Goal: Information Seeking & Learning: Check status

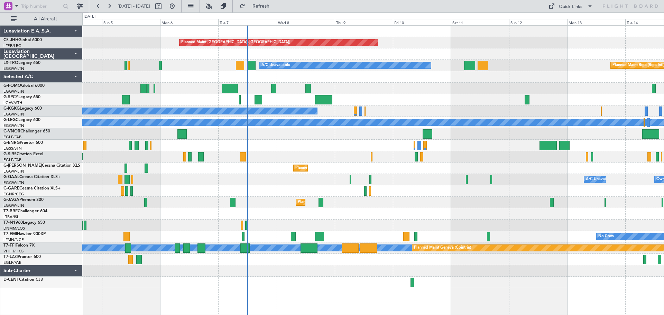
click at [421, 95] on div "Unplanned Maint [GEOGRAPHIC_DATA] Planned Maint [GEOGRAPHIC_DATA]" at bounding box center [372, 99] width 581 height 11
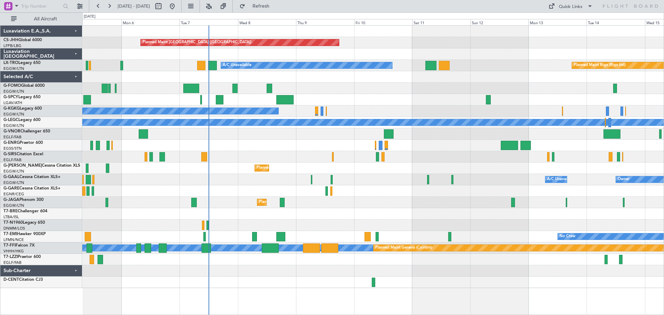
click at [442, 149] on div at bounding box center [372, 145] width 581 height 11
click at [559, 38] on div "Planned Maint [GEOGRAPHIC_DATA] ([GEOGRAPHIC_DATA])" at bounding box center [372, 42] width 581 height 11
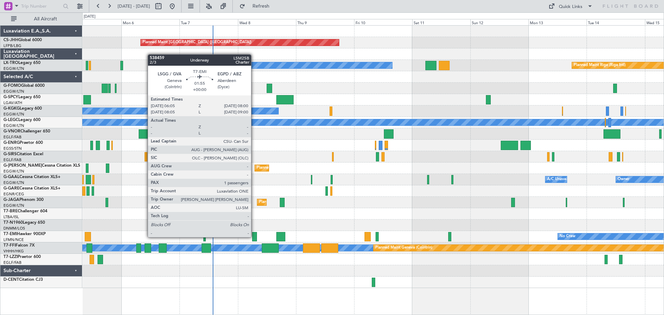
click at [254, 237] on div at bounding box center [254, 236] width 5 height 9
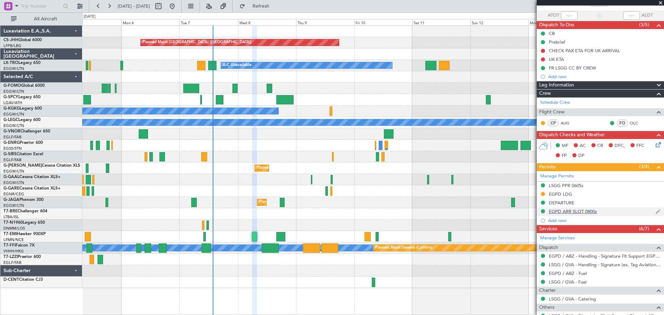
scroll to position [95, 0]
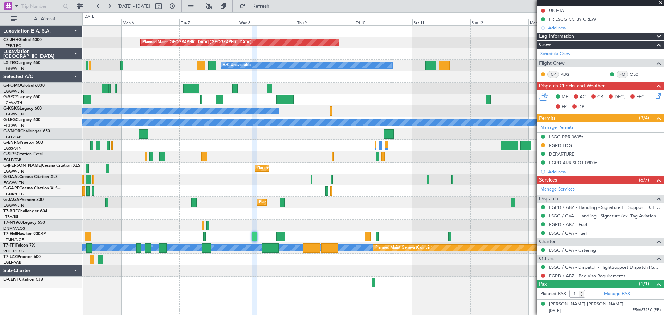
click at [661, 4] on span at bounding box center [660, 3] width 7 height 6
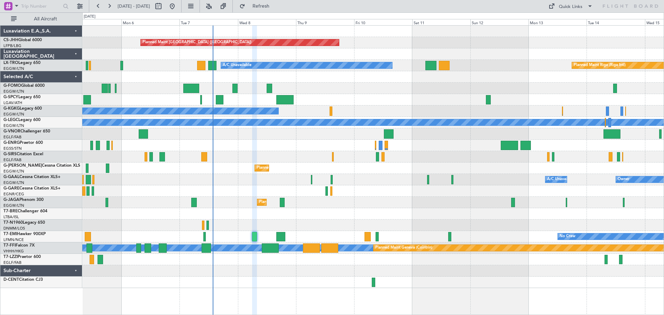
type input "0"
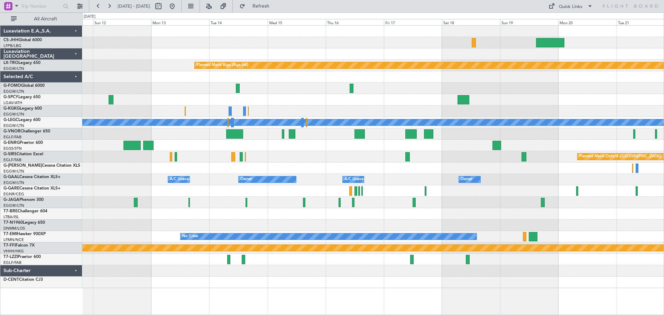
click at [189, 103] on div at bounding box center [372, 99] width 581 height 11
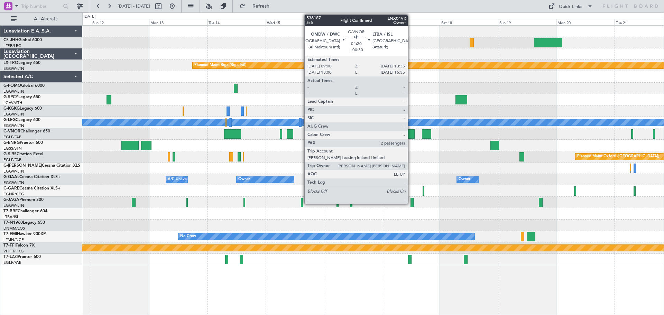
click at [411, 132] on div at bounding box center [408, 133] width 11 height 9
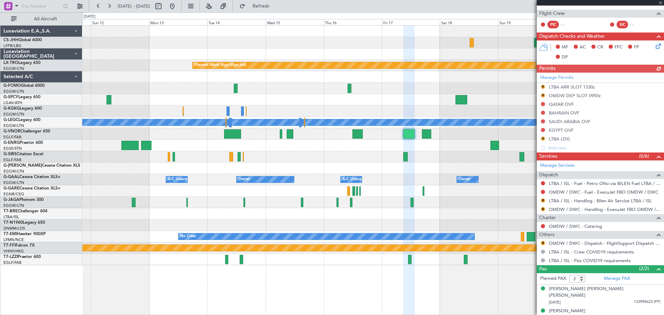
scroll to position [128, 0]
click at [635, 314] on span "A3660399 (PP)" at bounding box center [647, 317] width 25 height 6
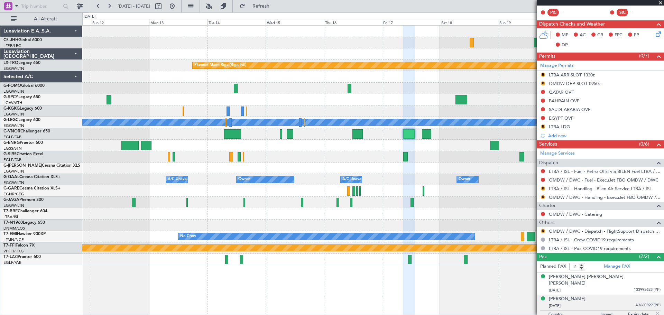
scroll to position [145, 0]
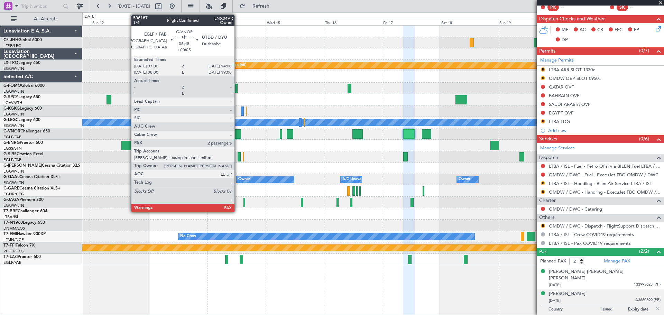
click at [238, 133] on div at bounding box center [232, 133] width 17 height 9
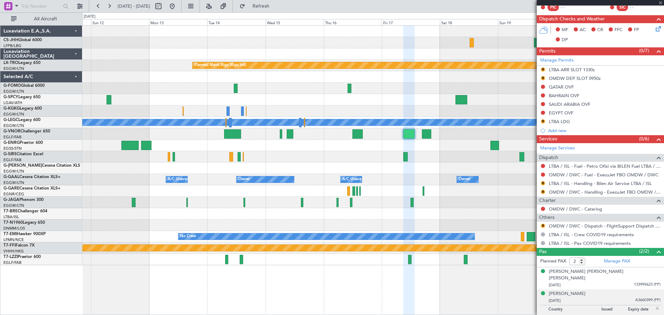
type input "+00:05"
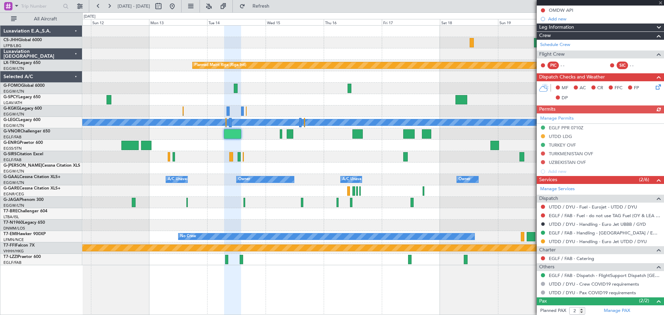
scroll to position [111, 0]
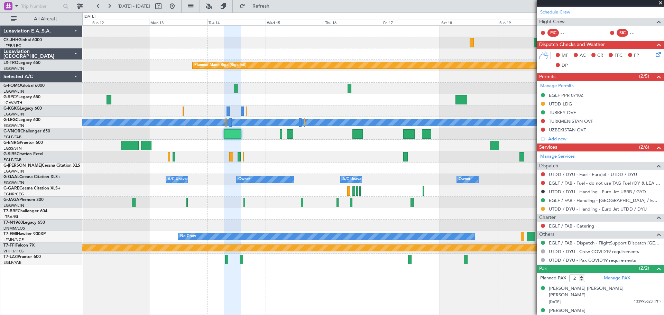
click at [661, 4] on span at bounding box center [660, 3] width 7 height 6
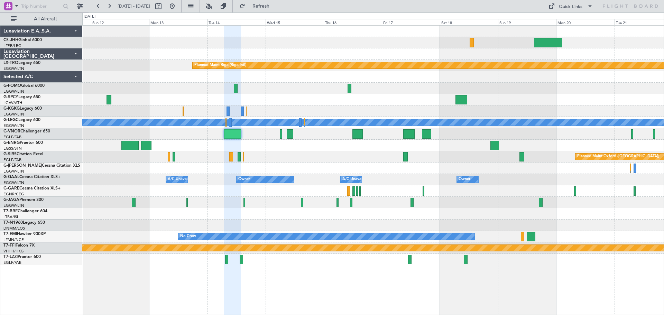
type input "0"
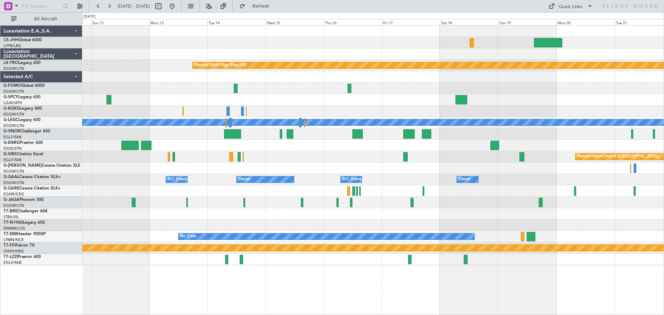
scroll to position [0, 0]
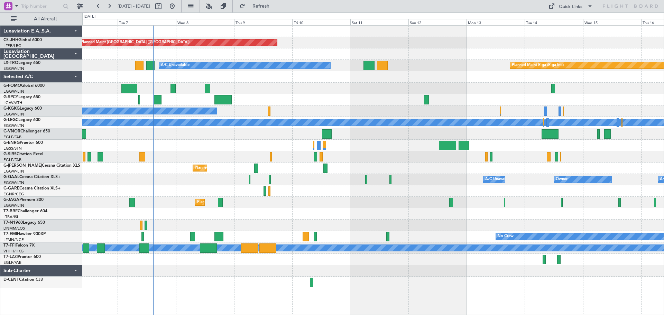
click at [320, 106] on div "A/C Unavailable [GEOGRAPHIC_DATA] (Ataturk)" at bounding box center [372, 110] width 581 height 11
click at [320, 94] on div at bounding box center [372, 99] width 581 height 11
click at [319, 104] on div at bounding box center [372, 99] width 581 height 11
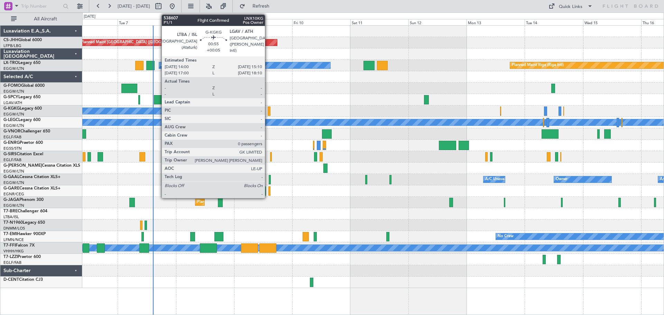
click at [268, 112] on div at bounding box center [269, 111] width 3 height 9
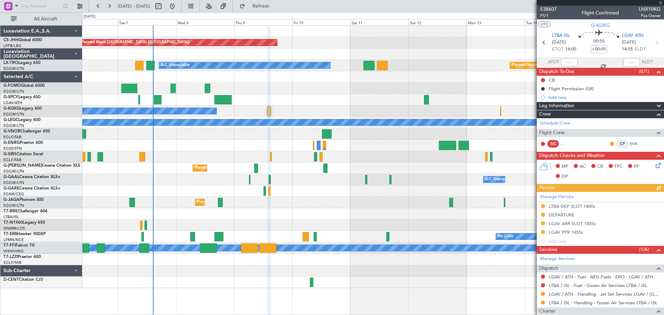
scroll to position [63, 0]
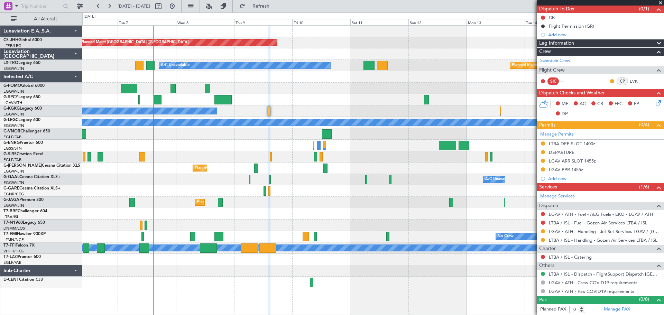
click at [660, 1] on span at bounding box center [660, 3] width 7 height 6
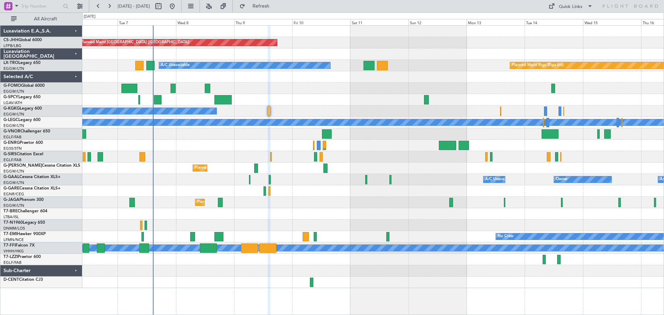
scroll to position [0, 0]
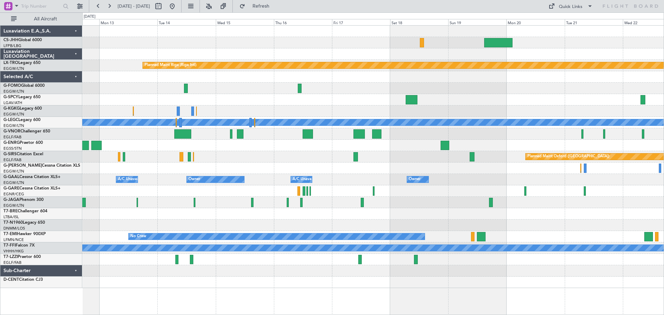
click at [207, 93] on div at bounding box center [372, 88] width 581 height 11
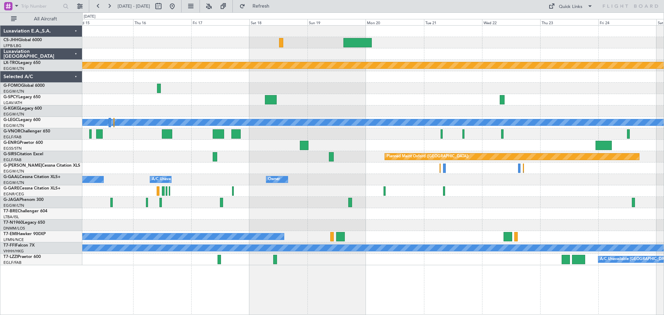
click at [368, 83] on div at bounding box center [372, 88] width 581 height 11
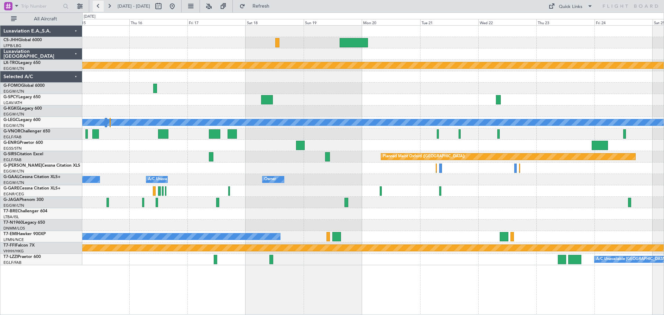
click at [100, 4] on button at bounding box center [98, 6] width 11 height 11
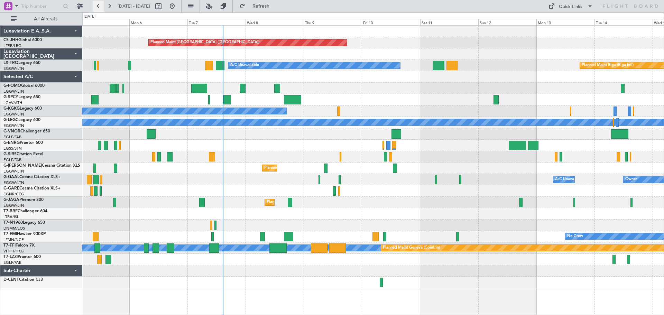
click at [97, 10] on button at bounding box center [98, 6] width 11 height 11
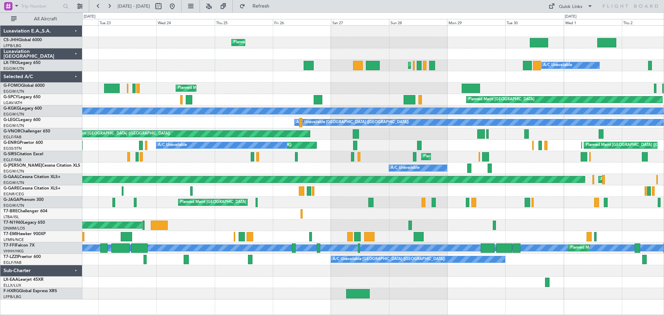
click at [407, 213] on div "Planned Maint [GEOGRAPHIC_DATA] ([GEOGRAPHIC_DATA]) A/C Unavailable Planned Mai…" at bounding box center [372, 163] width 581 height 274
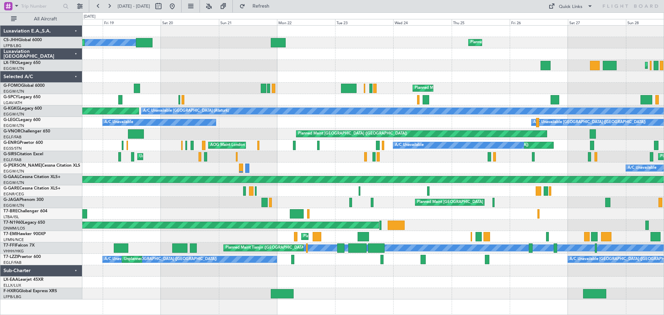
click at [418, 233] on div "Planned Maint [GEOGRAPHIC_DATA]" at bounding box center [372, 236] width 581 height 11
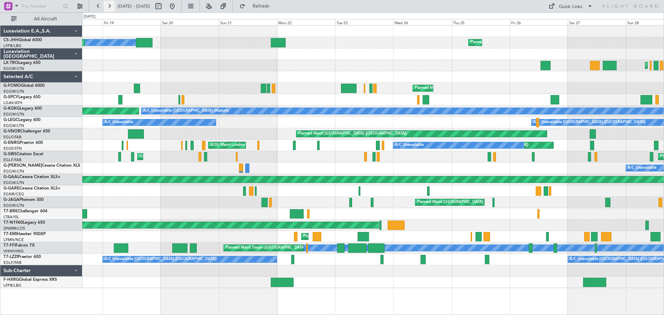
click at [110, 5] on button at bounding box center [109, 6] width 11 height 11
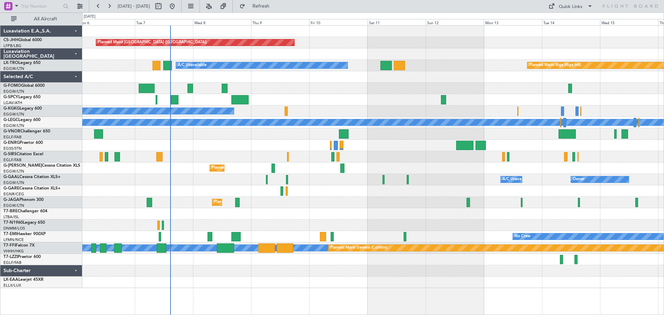
click at [132, 155] on div "Planned Maint [GEOGRAPHIC_DATA] ([GEOGRAPHIC_DATA]) A/C Unavailable Planned Mai…" at bounding box center [372, 157] width 581 height 262
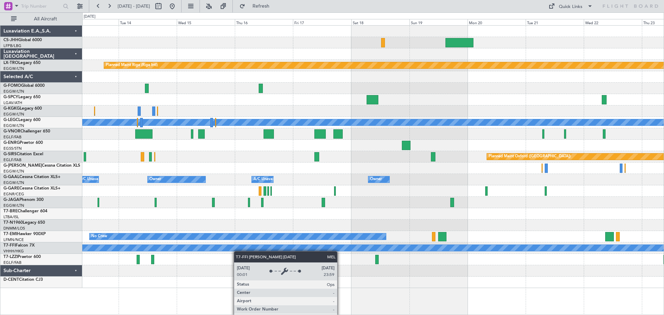
click at [169, 248] on div "Planned Maint Riga (Riga Intl) A/C Unavailable [GEOGRAPHIC_DATA] ([GEOGRAPHIC_D…" at bounding box center [372, 157] width 581 height 262
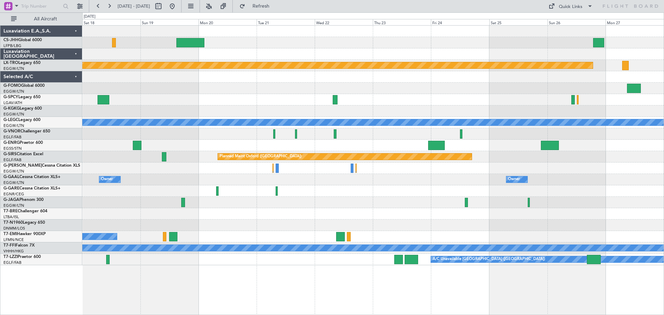
click at [261, 252] on div "Planned Maint Riga (Riga Intl) A/C Unavailable [GEOGRAPHIC_DATA] ([GEOGRAPHIC_D…" at bounding box center [372, 146] width 581 height 240
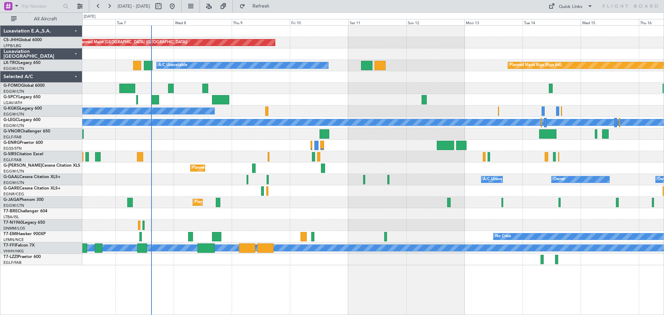
click at [417, 232] on div "Planned Maint [GEOGRAPHIC_DATA] ([GEOGRAPHIC_DATA]) Planned Maint [GEOGRAPHIC_D…" at bounding box center [372, 146] width 581 height 240
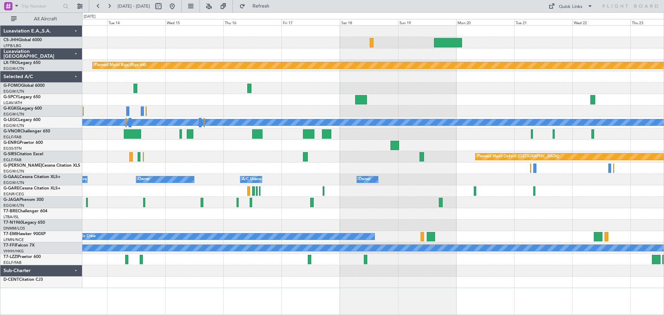
click at [183, 93] on div "Planned Maint Riga (Riga Intl) A/C Unavailable [GEOGRAPHIC_DATA] ([GEOGRAPHIC_D…" at bounding box center [372, 157] width 581 height 262
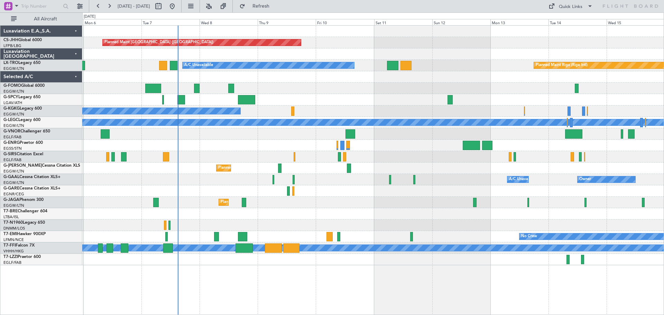
click at [638, 100] on div "Unplanned Maint [GEOGRAPHIC_DATA]" at bounding box center [372, 99] width 581 height 11
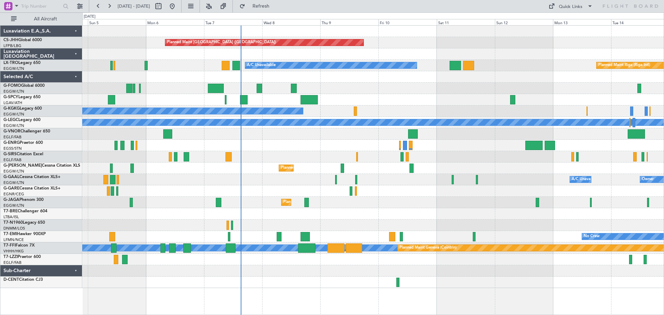
click at [306, 59] on div at bounding box center [372, 53] width 581 height 11
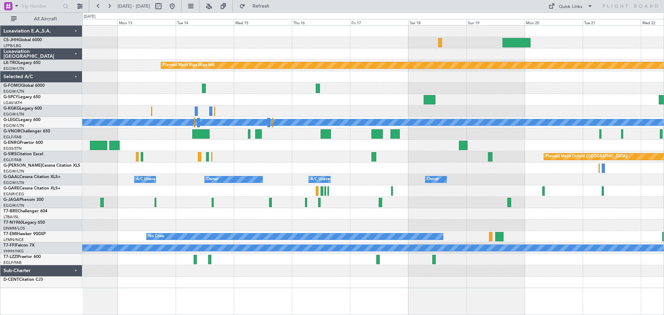
click at [112, 73] on div "Planned Maint Riga (Riga Intl) A/C Unavailable A/C Unavailable [GEOGRAPHIC_DATA…" at bounding box center [372, 157] width 581 height 262
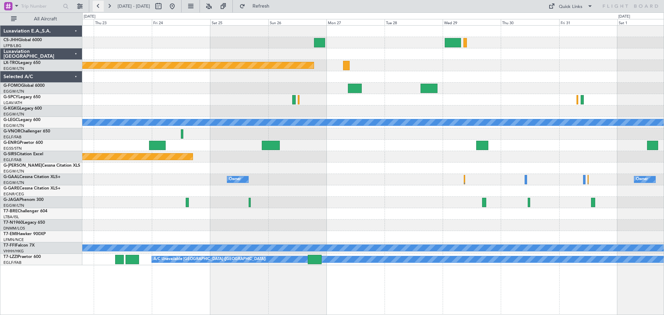
click at [95, 5] on button at bounding box center [98, 6] width 11 height 11
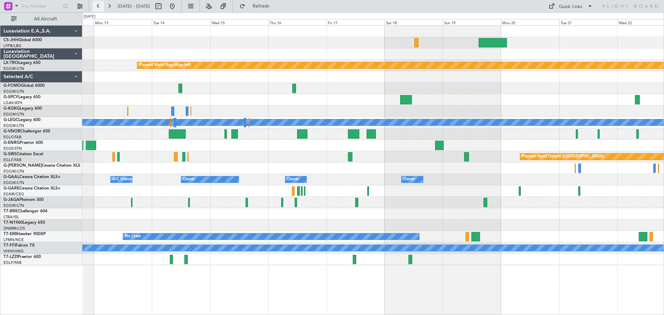
click at [95, 5] on button at bounding box center [98, 6] width 11 height 11
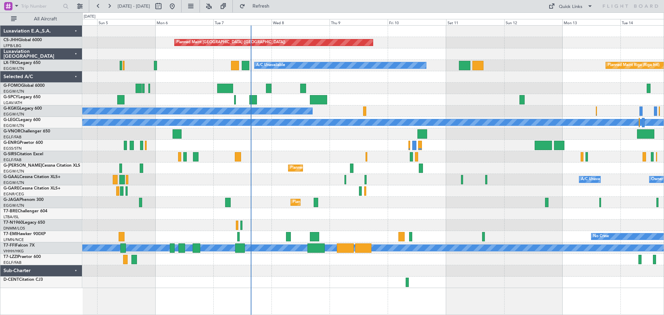
click at [298, 183] on div "A/C Unavailable Owner Owner A/C Unavailable" at bounding box center [372, 179] width 581 height 11
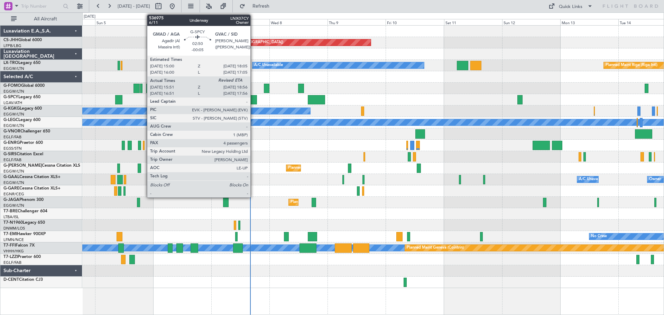
click at [254, 101] on div at bounding box center [253, 99] width 8 height 9
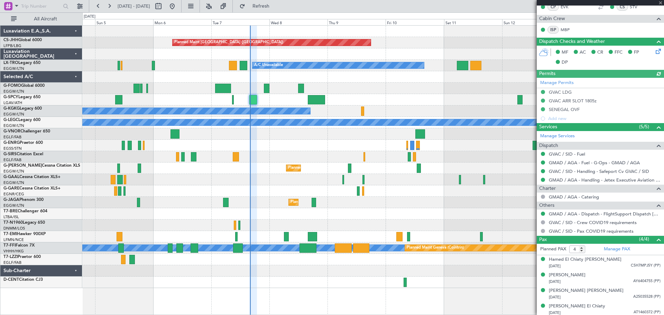
scroll to position [139, 0]
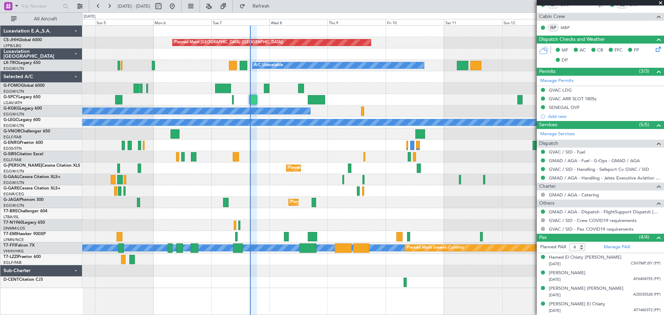
click at [660, 3] on span at bounding box center [660, 3] width 7 height 6
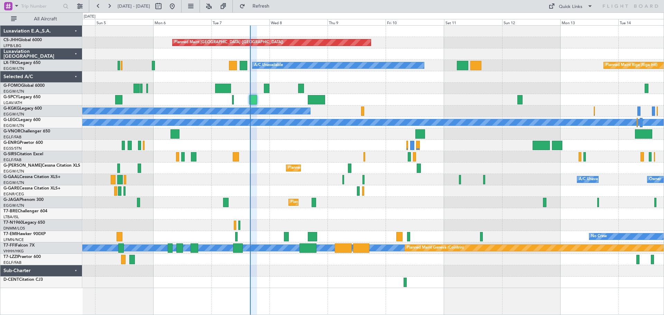
type input "0"
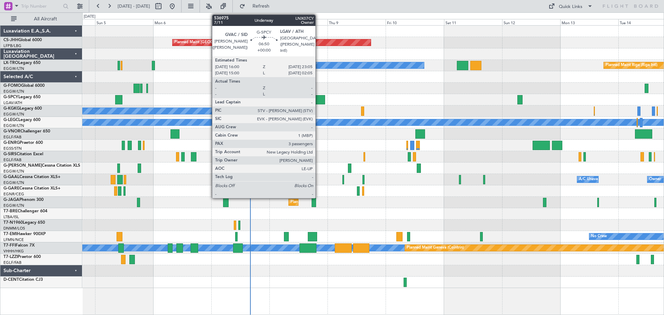
click at [319, 101] on div at bounding box center [316, 99] width 17 height 9
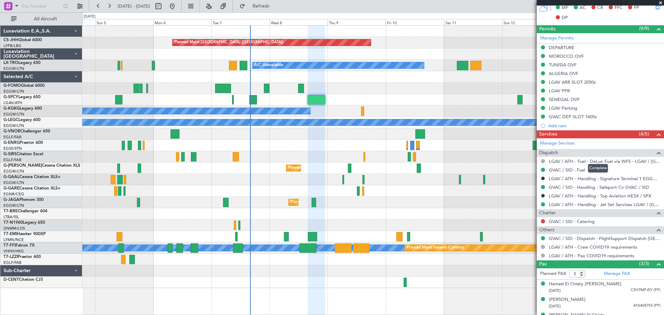
scroll to position [219, 0]
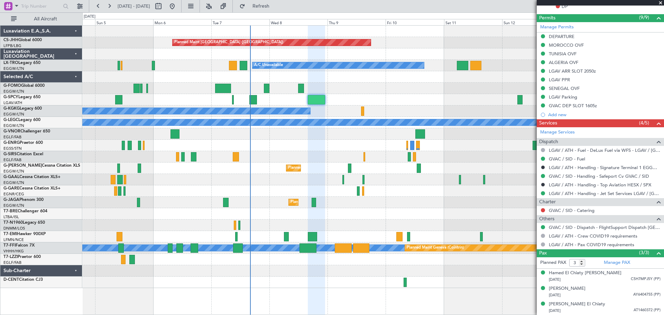
click at [658, 3] on span at bounding box center [660, 3] width 7 height 6
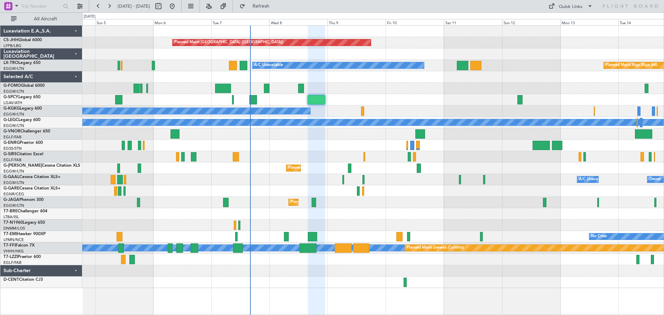
type input "0"
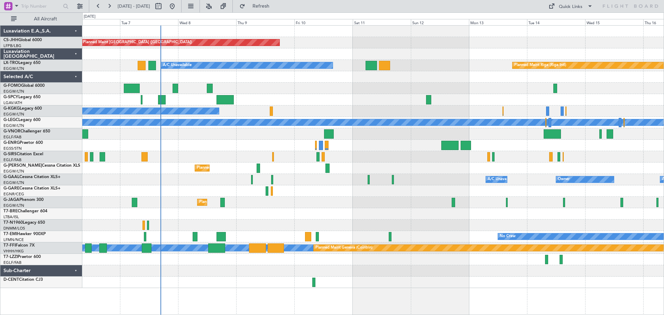
click at [422, 74] on div "Planned Maint Paris (Le Bourget) A/C Unavailable Planned Maint Riga (Riga Intl)…" at bounding box center [372, 157] width 581 height 262
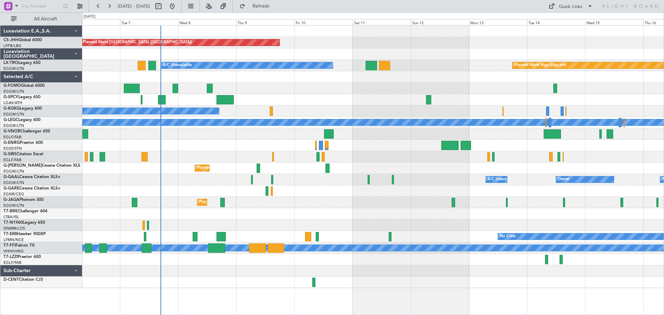
click at [440, 49] on div at bounding box center [372, 53] width 581 height 11
click at [380, 40] on div "Planned Maint [GEOGRAPHIC_DATA] ([GEOGRAPHIC_DATA])" at bounding box center [372, 42] width 581 height 11
click at [424, 42] on div "Planned Maint [GEOGRAPHIC_DATA] ([GEOGRAPHIC_DATA])" at bounding box center [372, 42] width 581 height 11
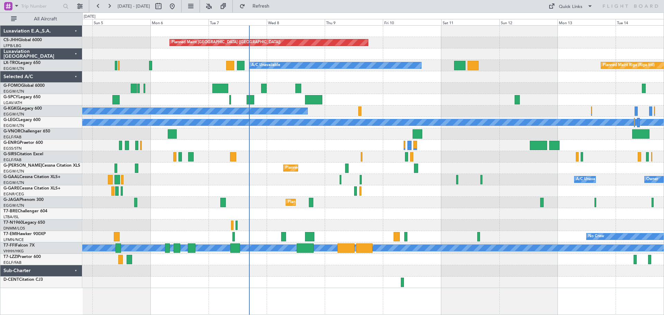
click at [428, 44] on div "Planned Maint [GEOGRAPHIC_DATA] ([GEOGRAPHIC_DATA])" at bounding box center [372, 42] width 581 height 11
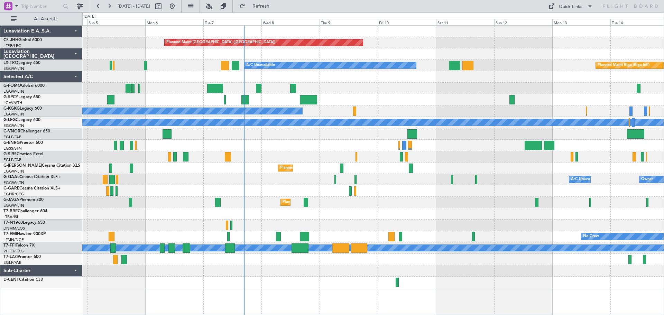
click at [517, 61] on div "Planned Maint Paris (Le Bourget) Planned Maint Riga (Riga Intl) A/C Unavailable…" at bounding box center [372, 157] width 581 height 262
